Goal: Find specific page/section: Find specific page/section

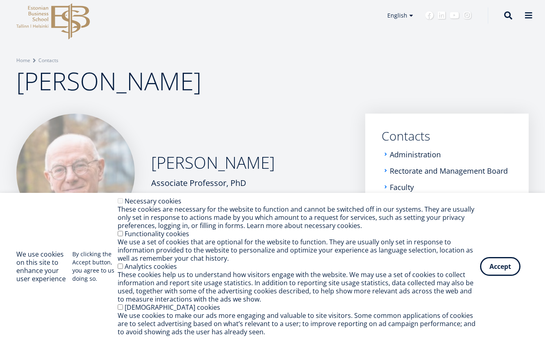
scroll to position [56, 0]
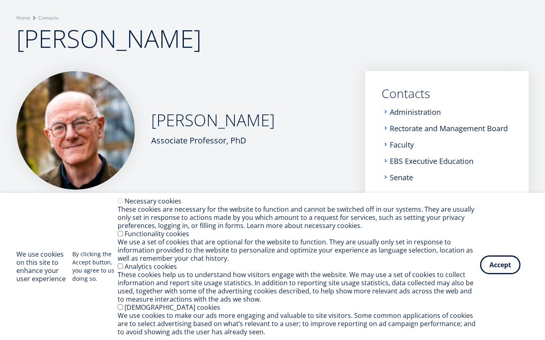
click at [502, 266] on button "Accept" at bounding box center [500, 265] width 40 height 19
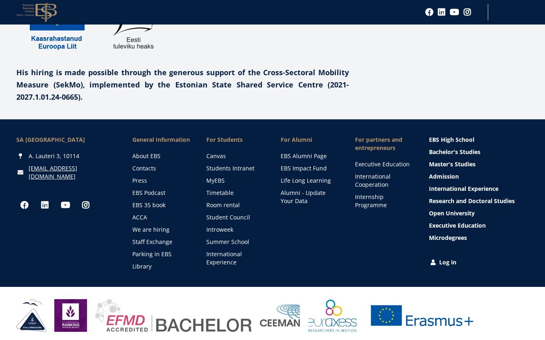
scroll to position [0, 0]
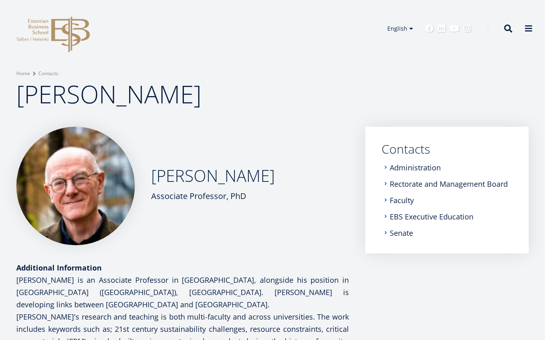
click at [101, 98] on span "David Peck" at bounding box center [108, 94] width 185 height 34
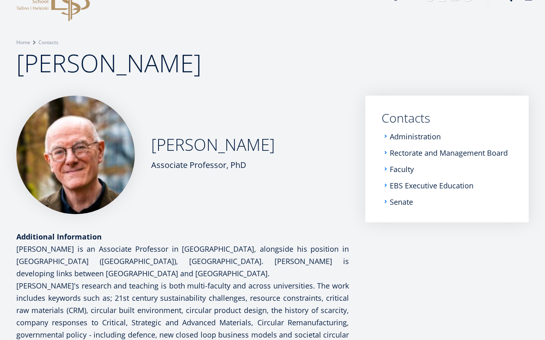
scroll to position [58, 0]
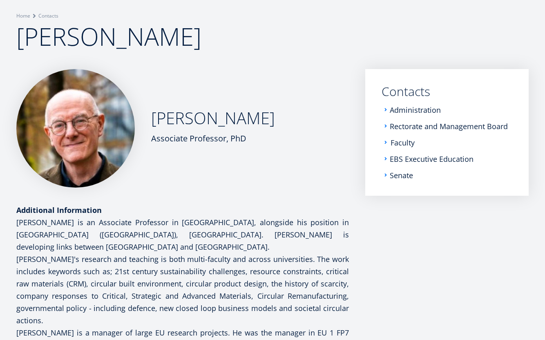
click at [400, 141] on link "Faculty" at bounding box center [403, 143] width 24 height 8
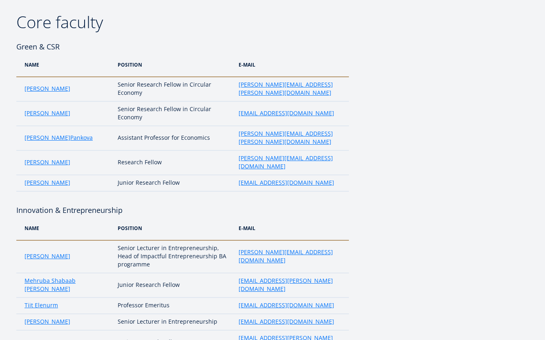
scroll to position [159, 0]
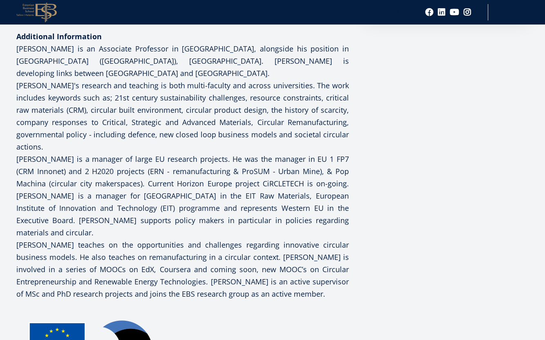
scroll to position [231, 0]
click at [410, 122] on aside "Submenu EN Contacts Administration Rectorate and Management Board Faculty EBS E…" at bounding box center [447, 164] width 164 height 537
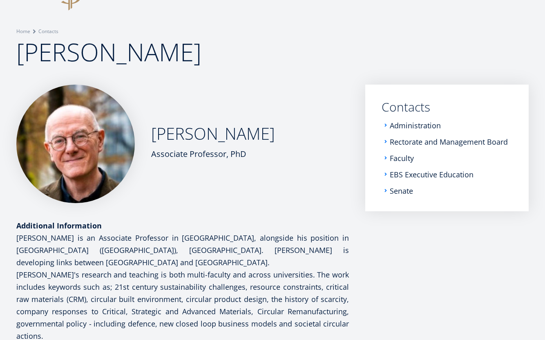
scroll to position [0, 0]
